Goal: Find contact information: Find contact information

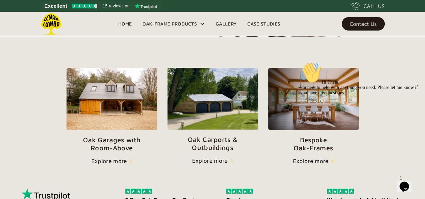
scroll to position [211, 0]
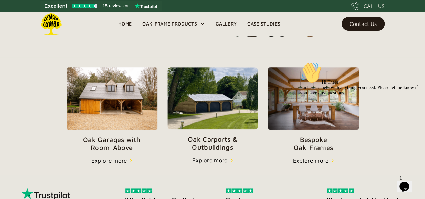
click at [214, 118] on img at bounding box center [212, 98] width 91 height 62
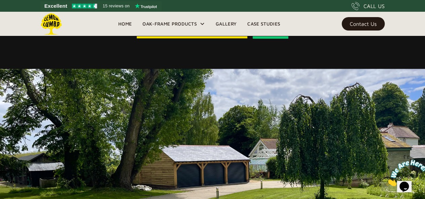
scroll to position [305, 0]
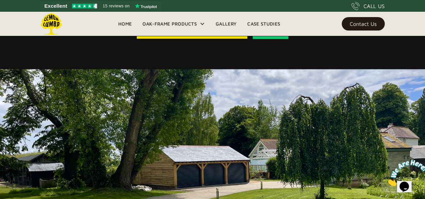
click at [352, 26] on div "Contact Us" at bounding box center [362, 23] width 27 height 5
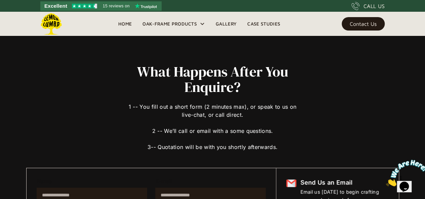
click at [116, 5] on span "15 reviews on" at bounding box center [116, 6] width 27 height 8
